Goal: Task Accomplishment & Management: Manage account settings

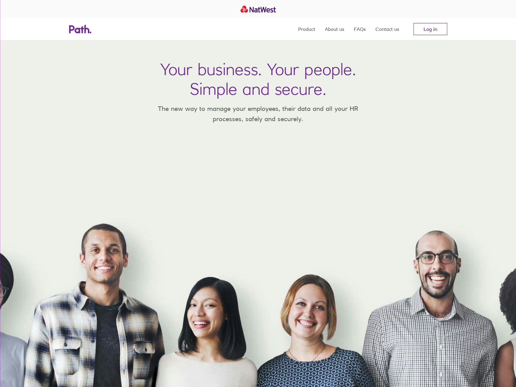
click at [427, 29] on link "Log in" at bounding box center [430, 29] width 34 height 12
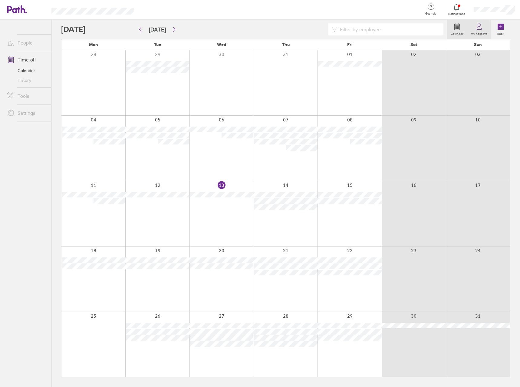
click at [482, 33] on label "My holidays" at bounding box center [479, 32] width 24 height 5
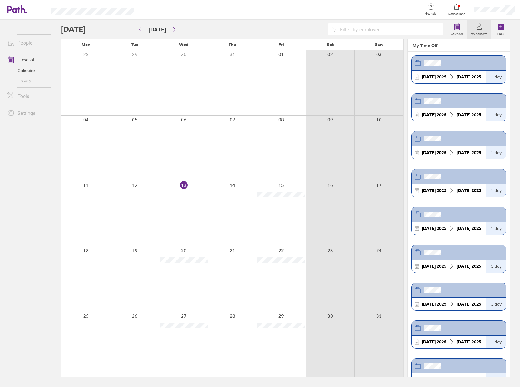
scroll to position [121, 0]
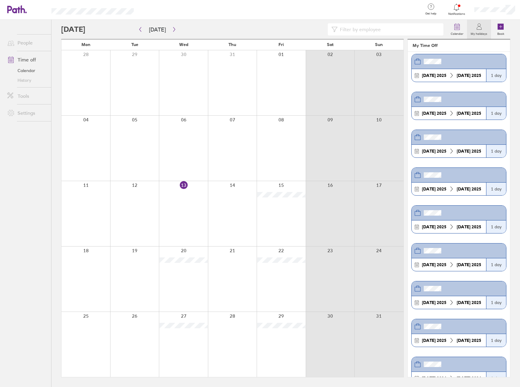
click at [488, 264] on div "1 day" at bounding box center [496, 264] width 20 height 13
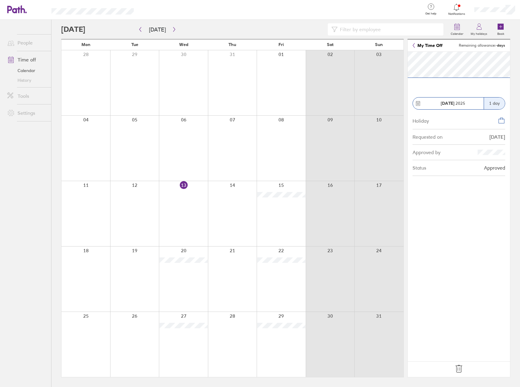
click at [459, 369] on icon at bounding box center [459, 369] width 10 height 10
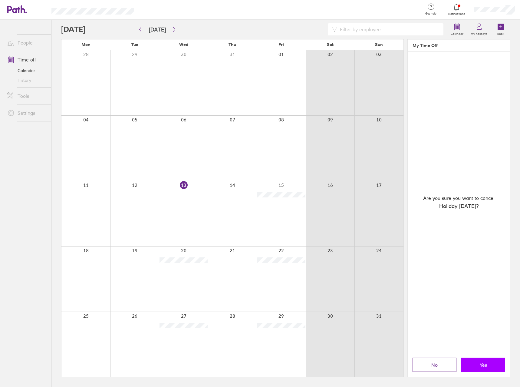
click at [471, 362] on button "Yes" at bounding box center [483, 365] width 44 height 15
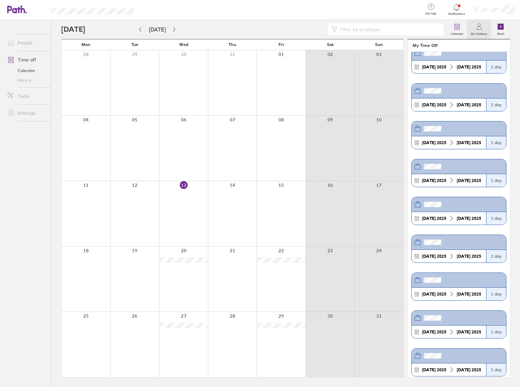
scroll to position [61, 0]
